Goal: Task Accomplishment & Management: Manage account settings

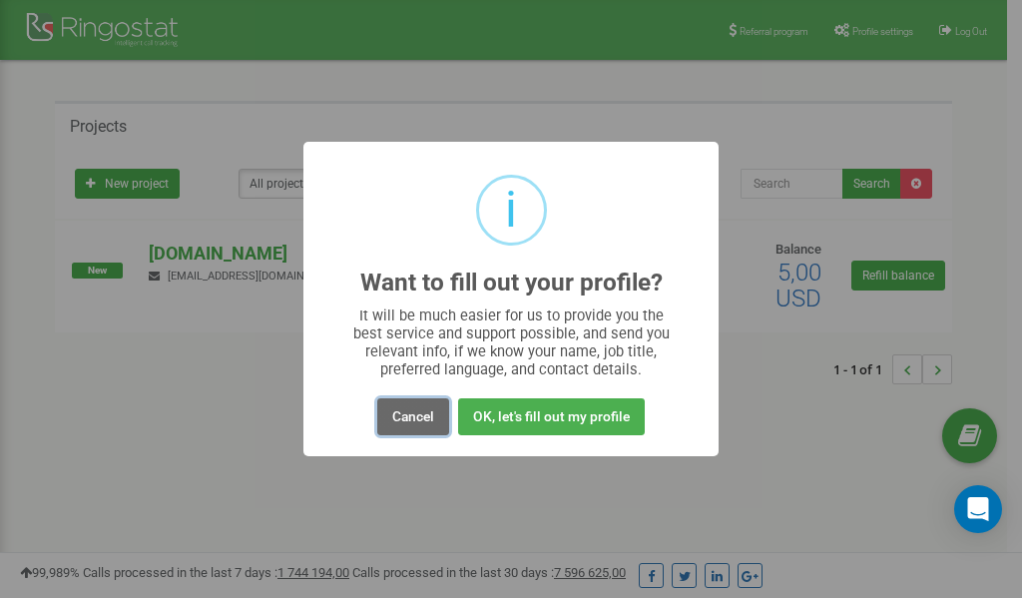
click at [412, 414] on button "Cancel" at bounding box center [413, 416] width 72 height 37
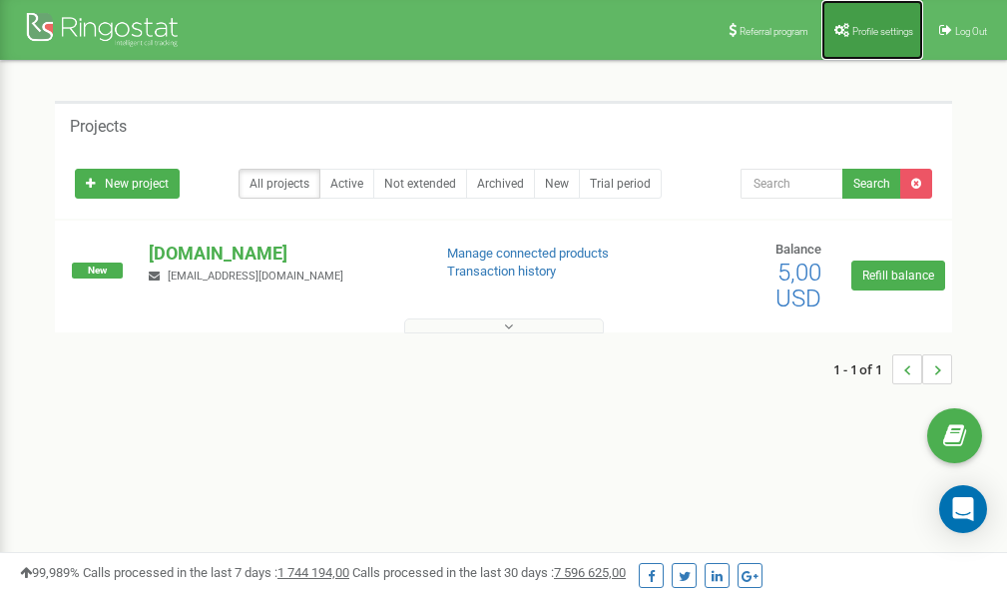
click at [874, 29] on span "Profile settings" at bounding box center [883, 31] width 61 height 11
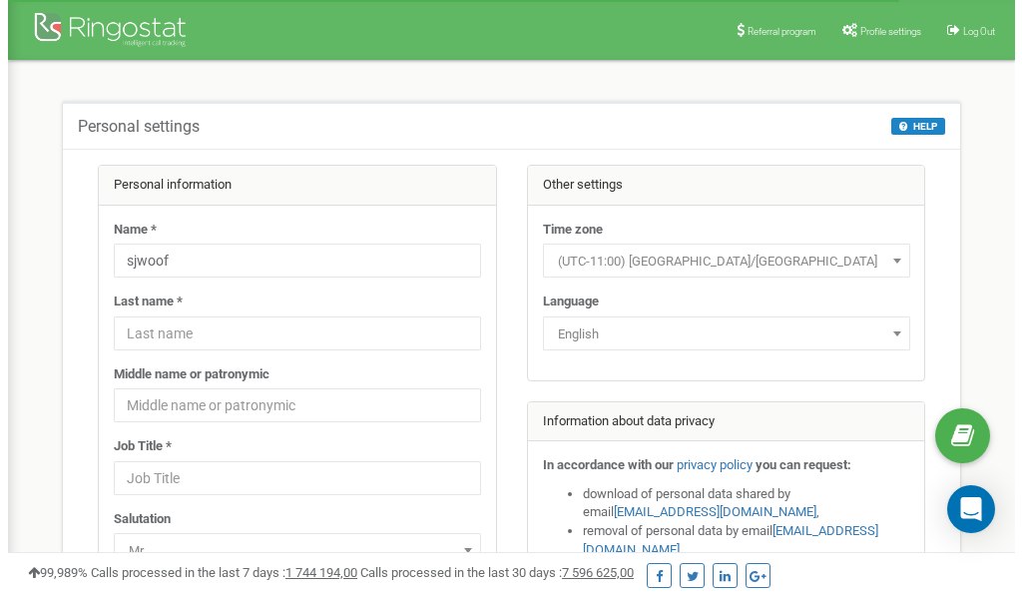
scroll to position [100, 0]
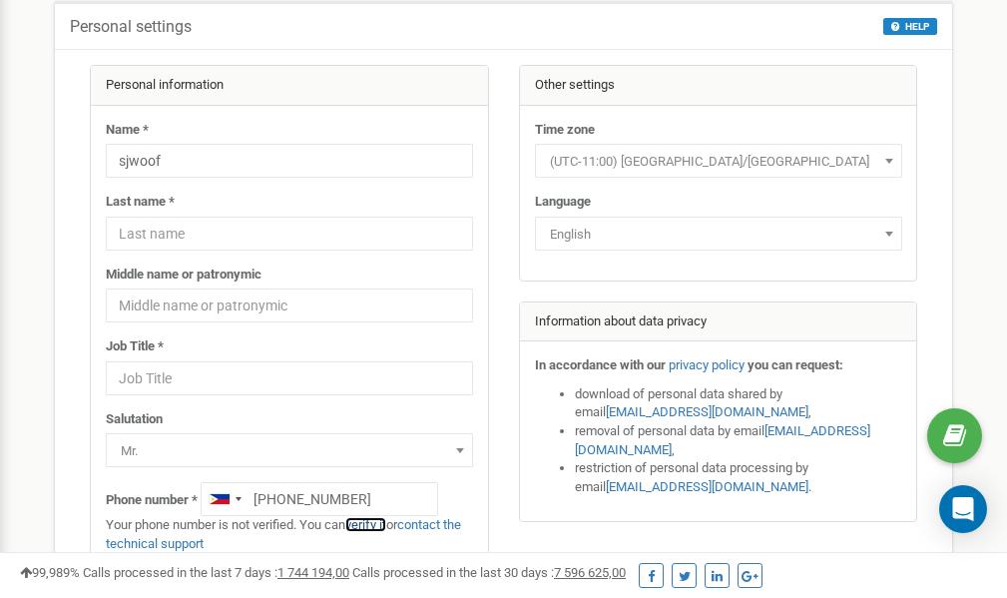
click at [374, 525] on link "verify it" at bounding box center [365, 524] width 41 height 15
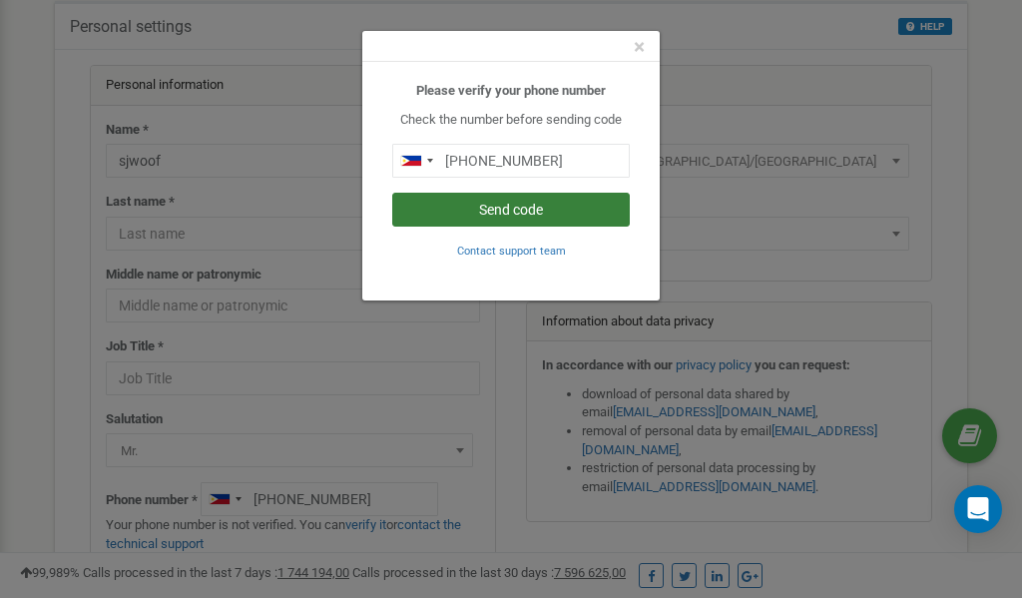
click at [515, 206] on button "Send code" at bounding box center [511, 210] width 238 height 34
